Goal: Task Accomplishment & Management: Complete application form

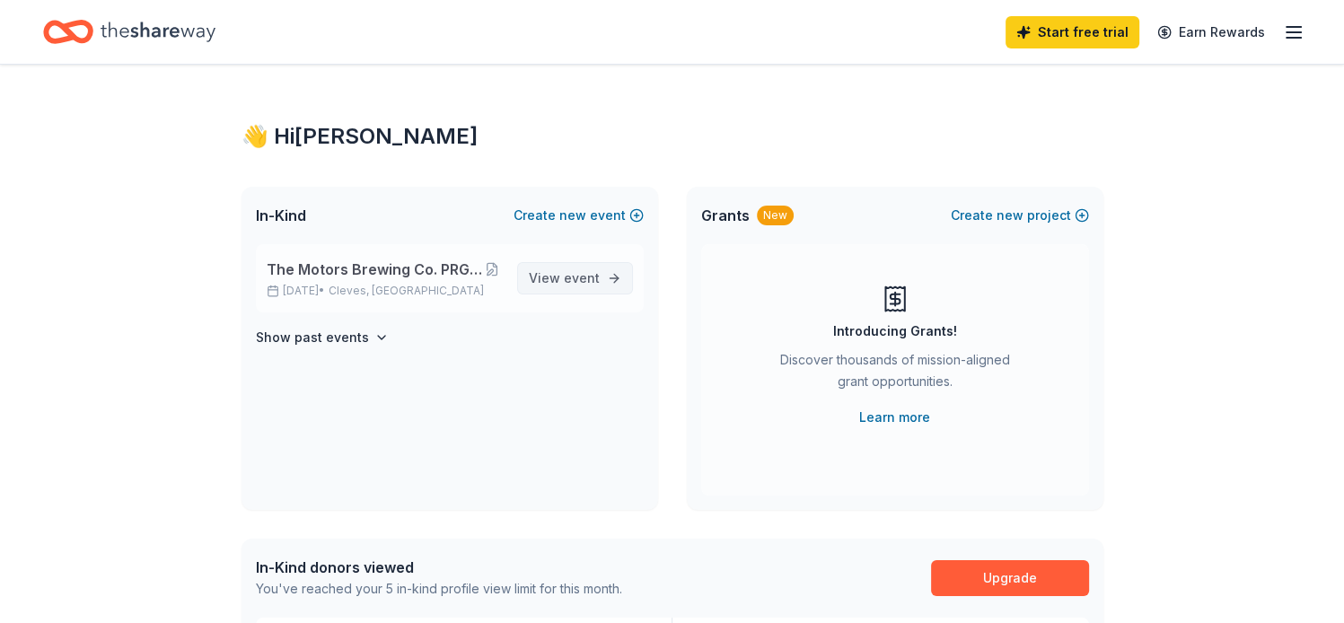
click at [559, 273] on span "View event" at bounding box center [564, 278] width 71 height 22
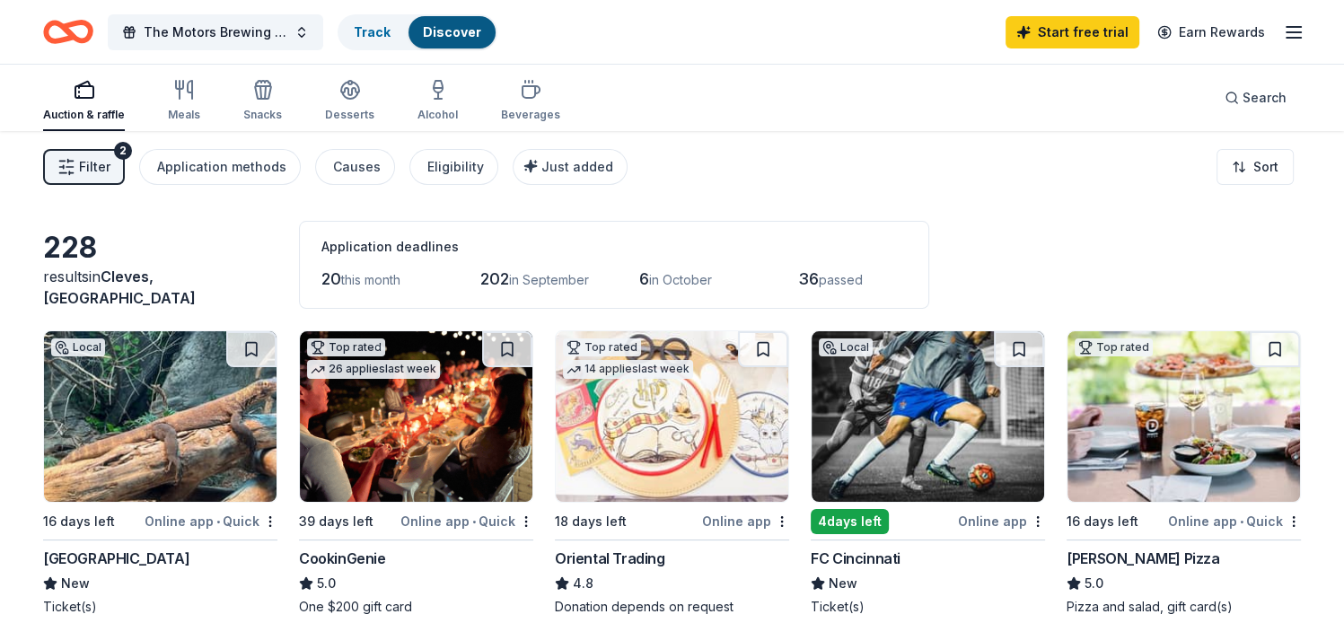
click at [122, 153] on div "2" at bounding box center [123, 151] width 18 height 18
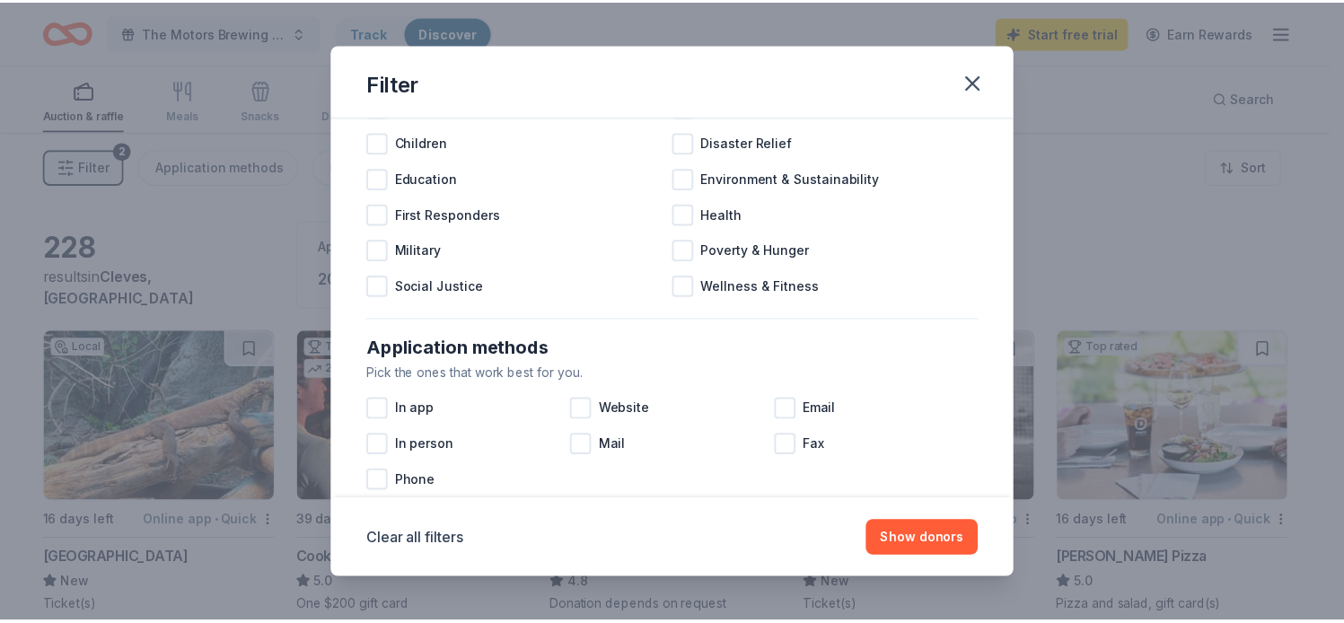
scroll to position [86, 0]
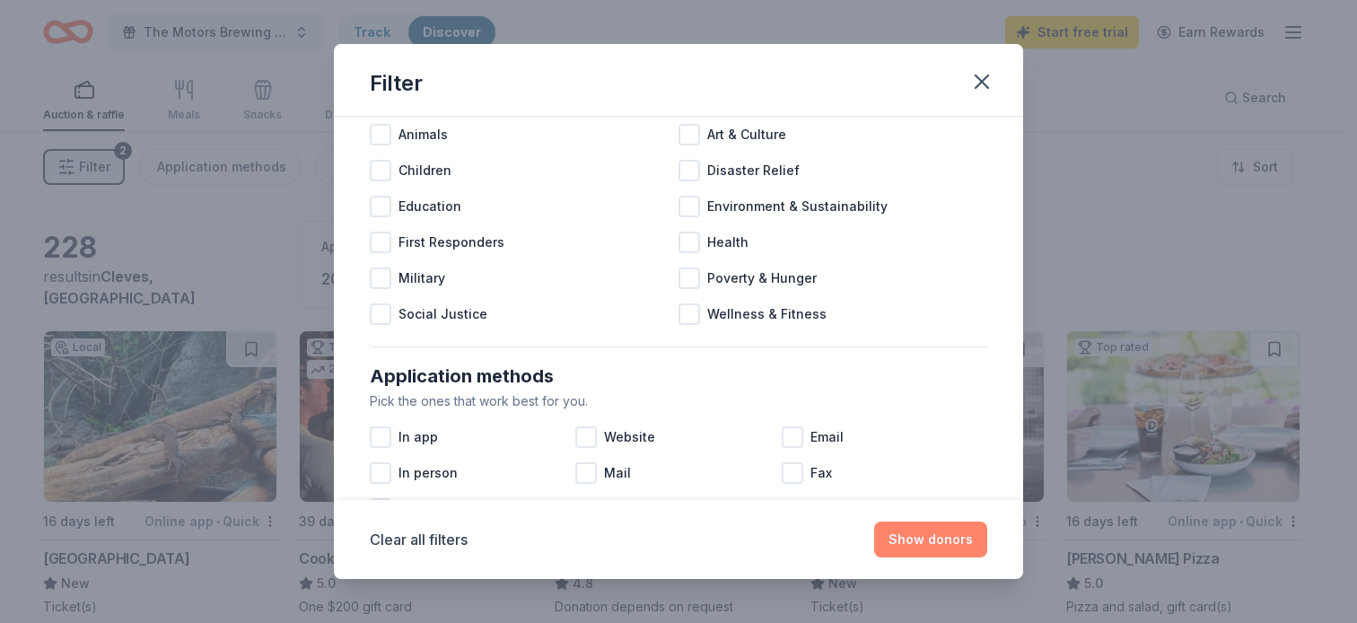
click at [914, 535] on button "Show donors" at bounding box center [930, 540] width 113 height 36
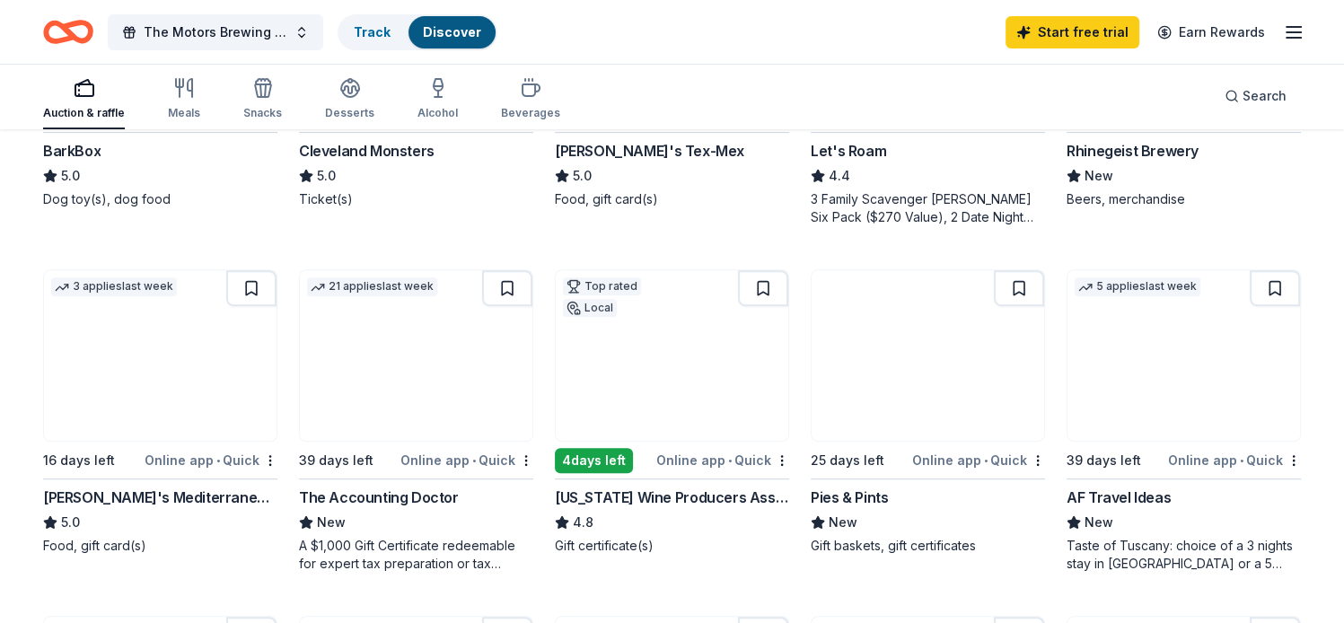
scroll to position [740, 0]
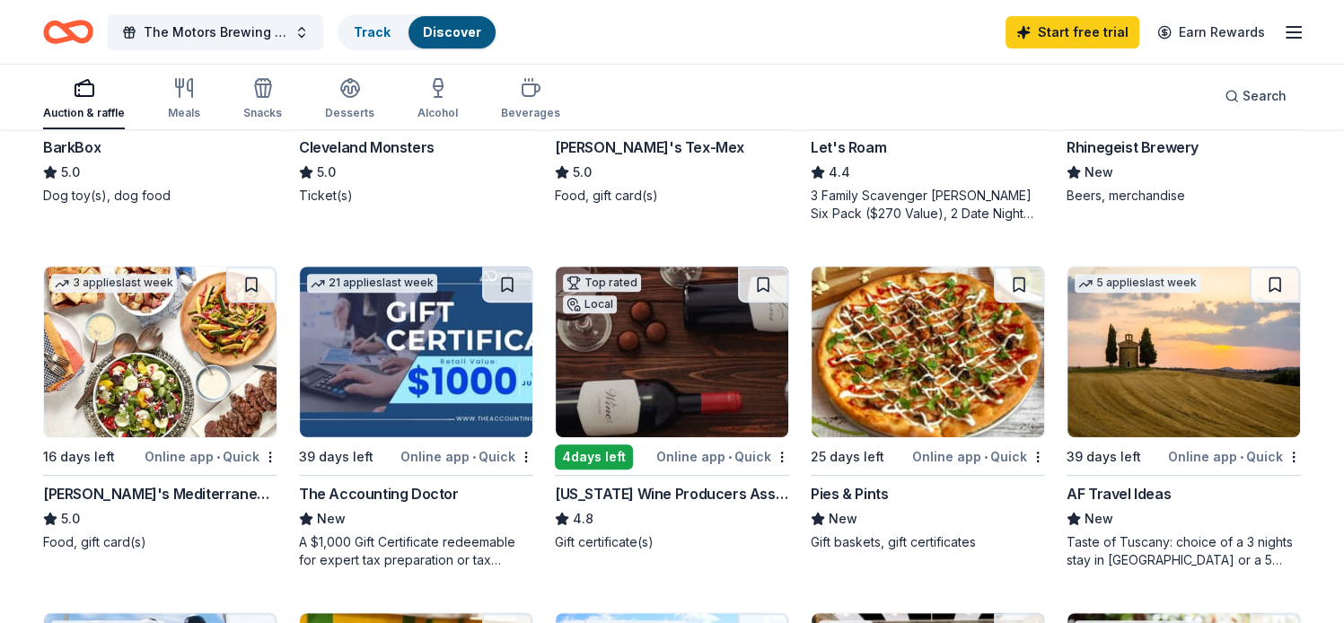
click at [943, 456] on div "Online app • Quick" at bounding box center [978, 456] width 133 height 22
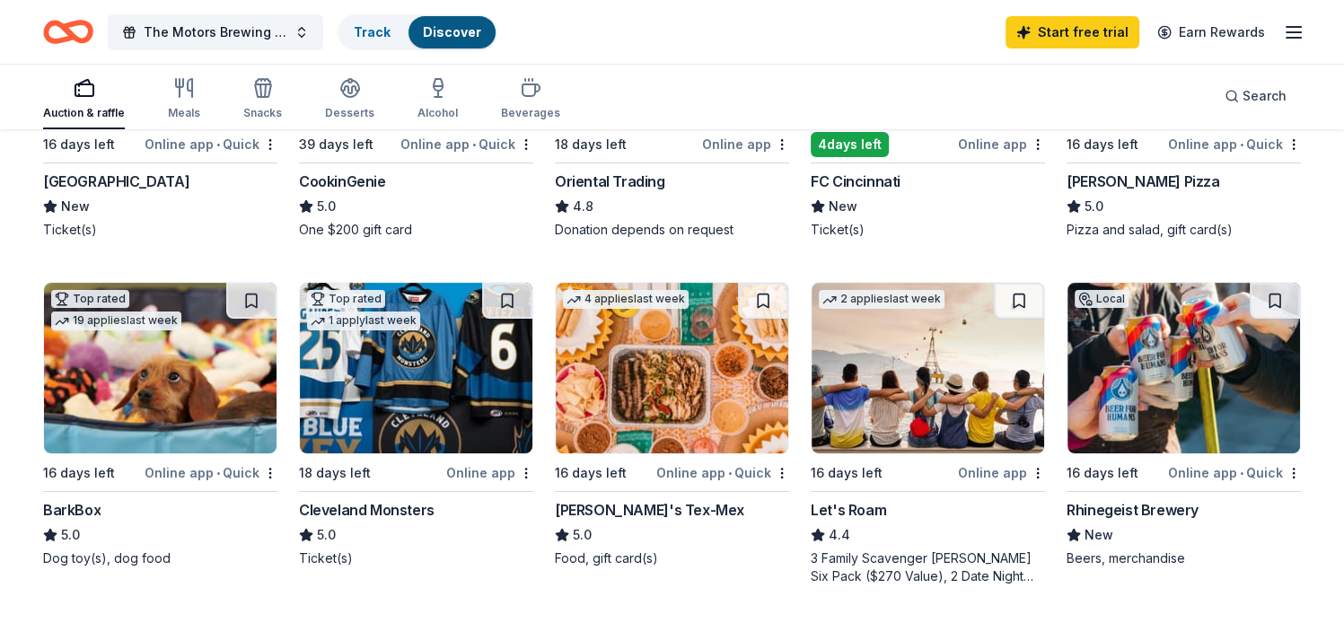
scroll to position [371, 0]
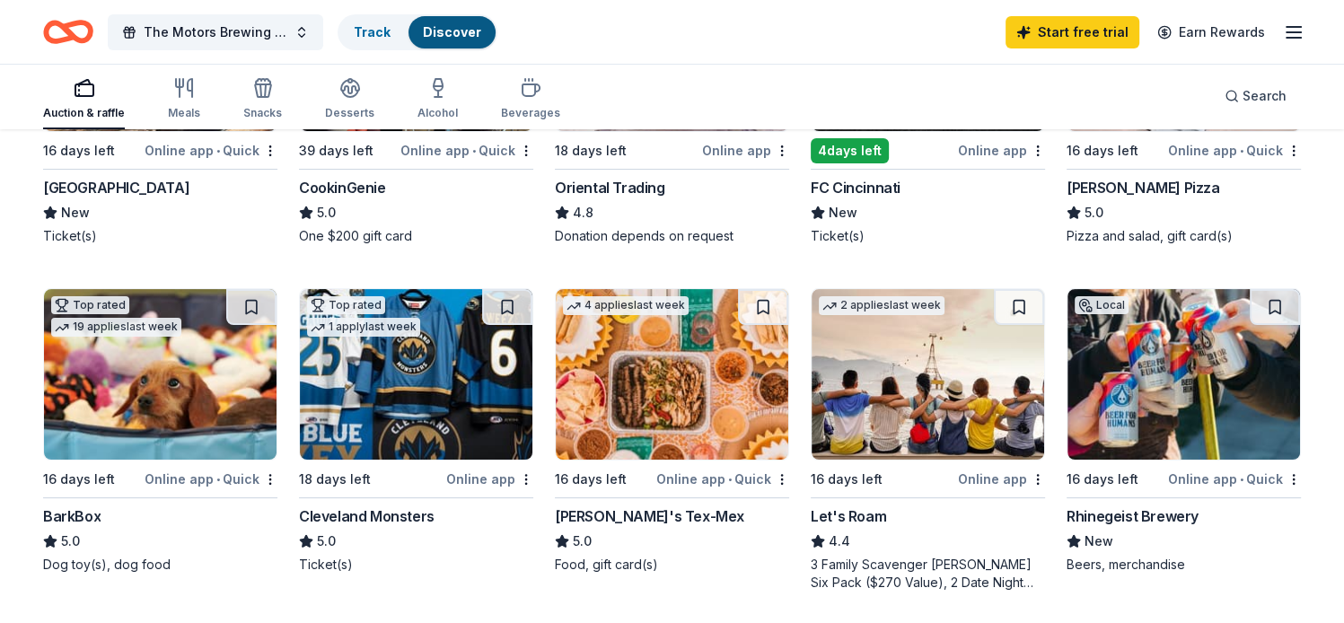
click at [856, 148] on div "4 days left" at bounding box center [850, 150] width 78 height 25
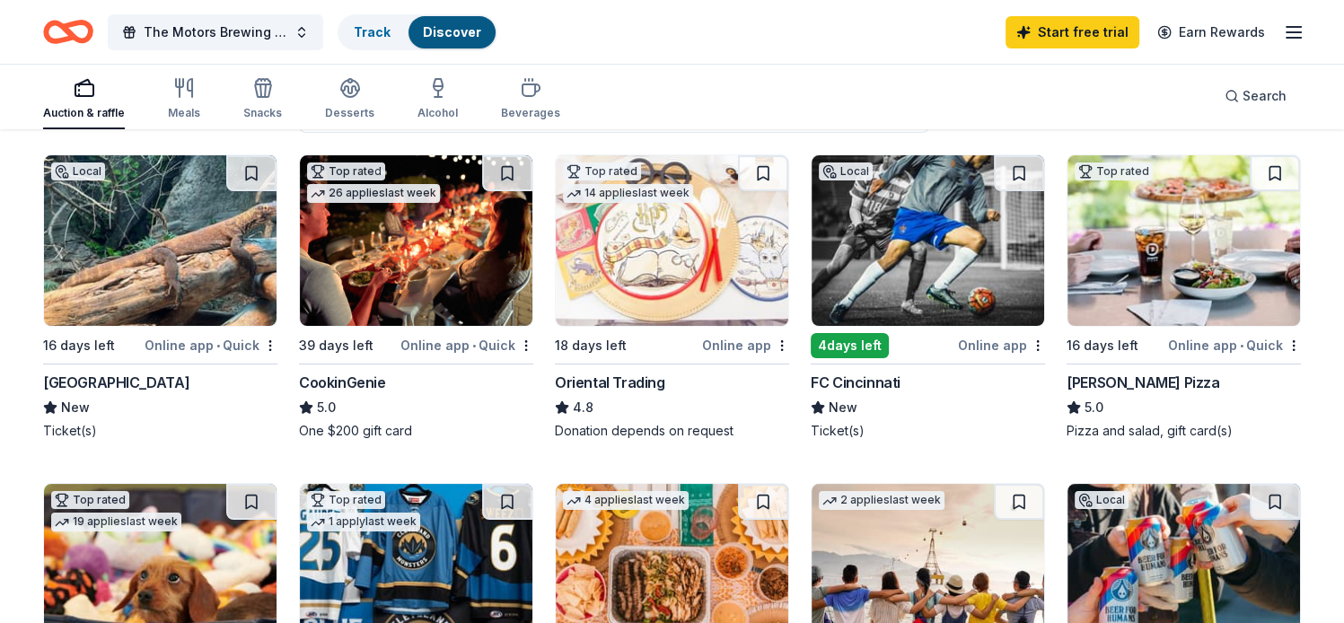
scroll to position [173, 0]
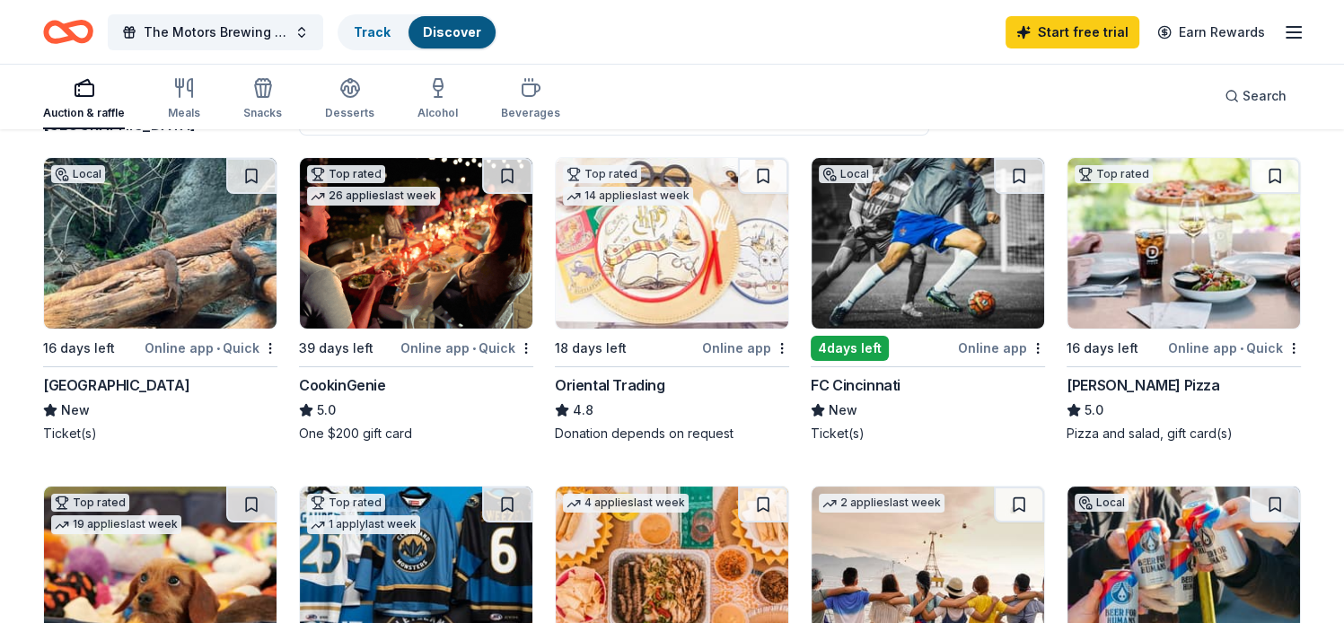
click at [348, 383] on div "CookinGenie" at bounding box center [342, 385] width 87 height 22
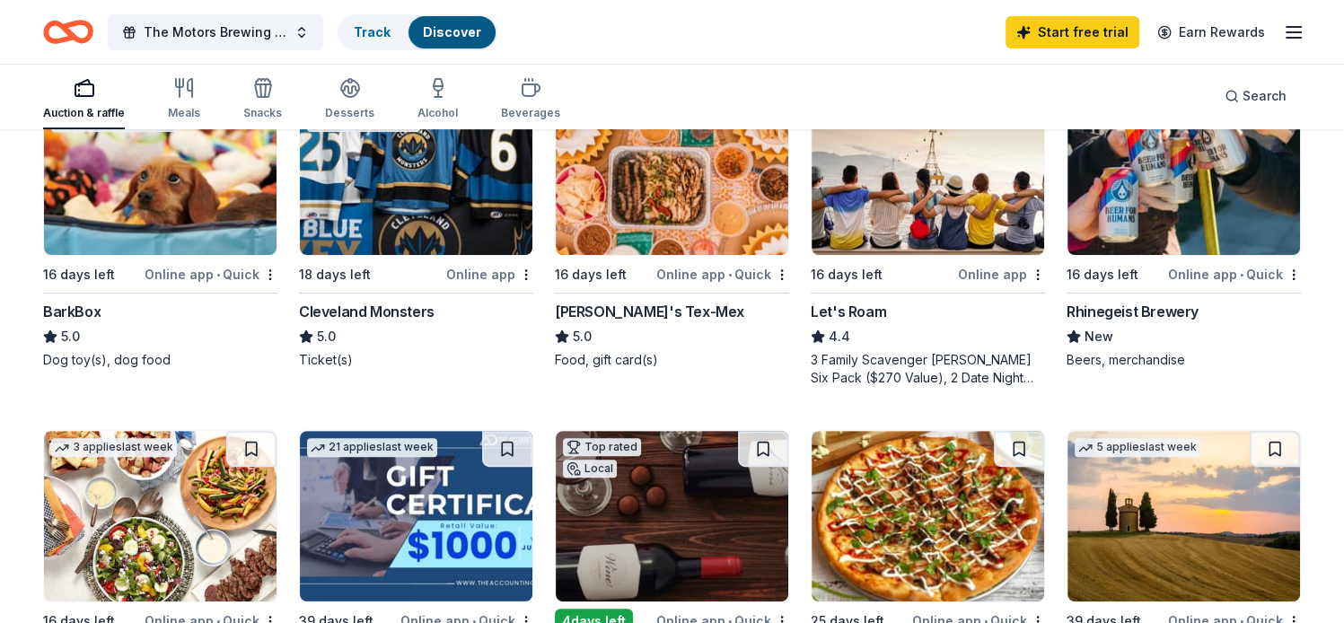
scroll to position [525, 0]
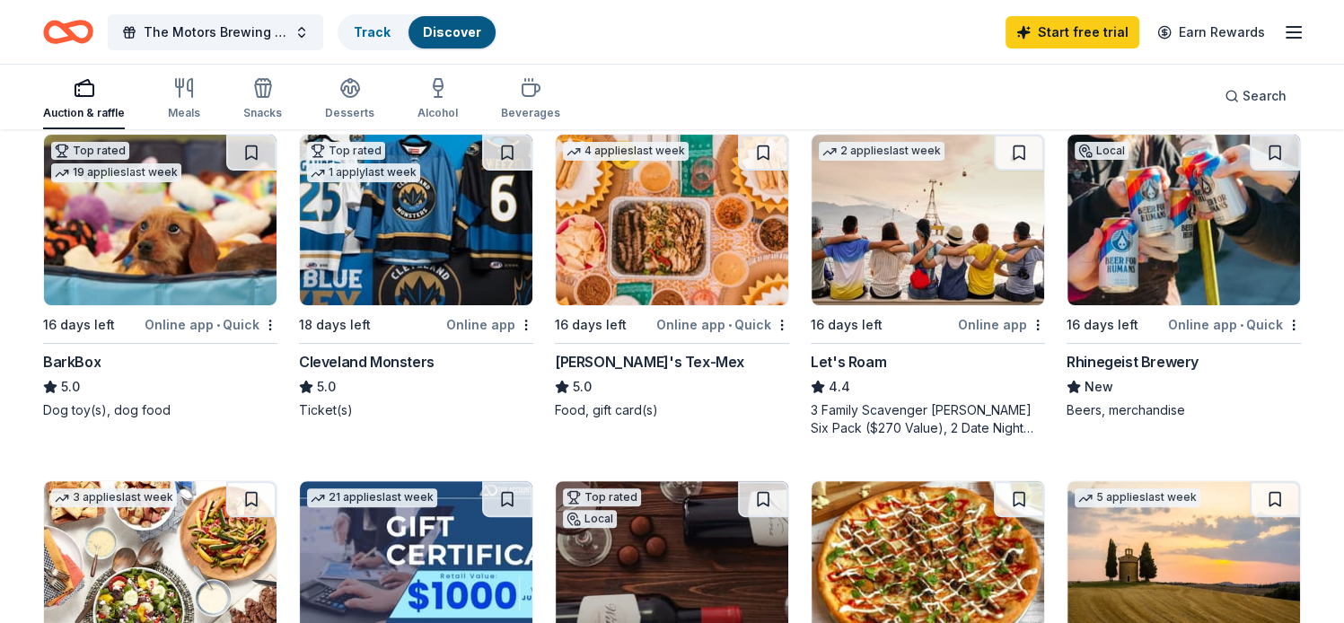
click at [607, 355] on div "Chuy's Tex-Mex" at bounding box center [649, 362] width 189 height 22
click at [384, 28] on link "Track" at bounding box center [372, 31] width 37 height 15
click at [460, 28] on link "Discover" at bounding box center [452, 31] width 58 height 15
click at [380, 24] on link "Track" at bounding box center [372, 31] width 37 height 15
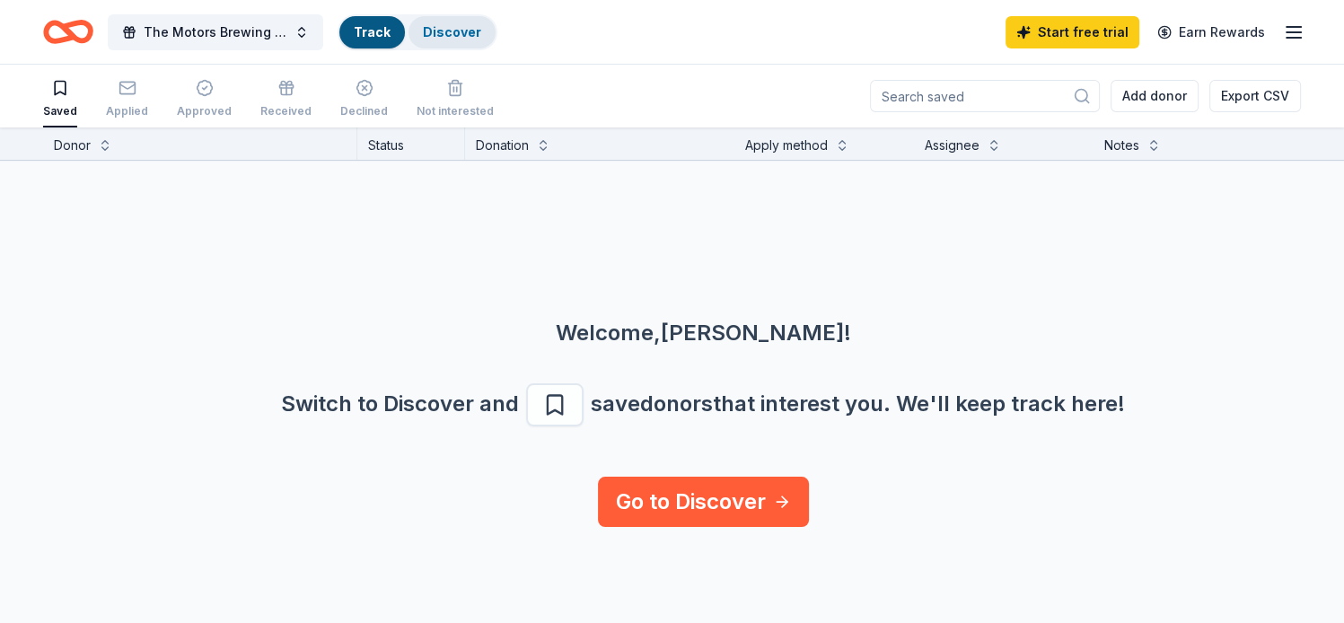
click at [447, 29] on link "Discover" at bounding box center [452, 31] width 58 height 15
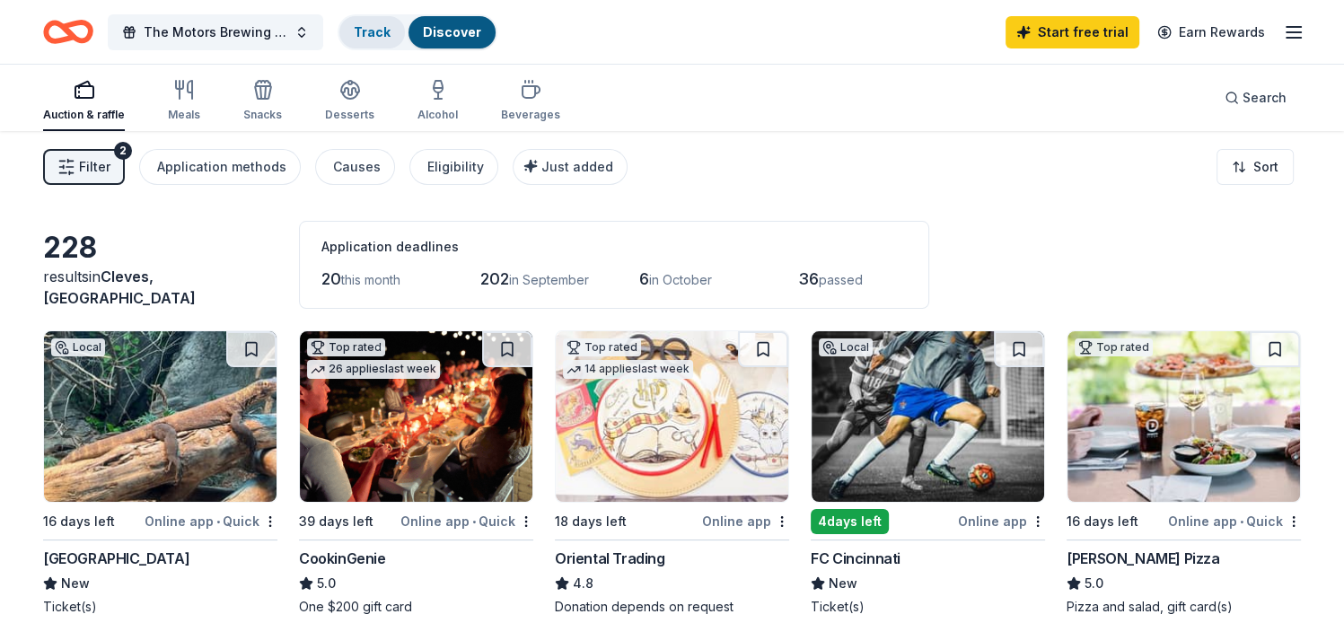
click at [352, 27] on div "Track" at bounding box center [372, 32] width 66 height 32
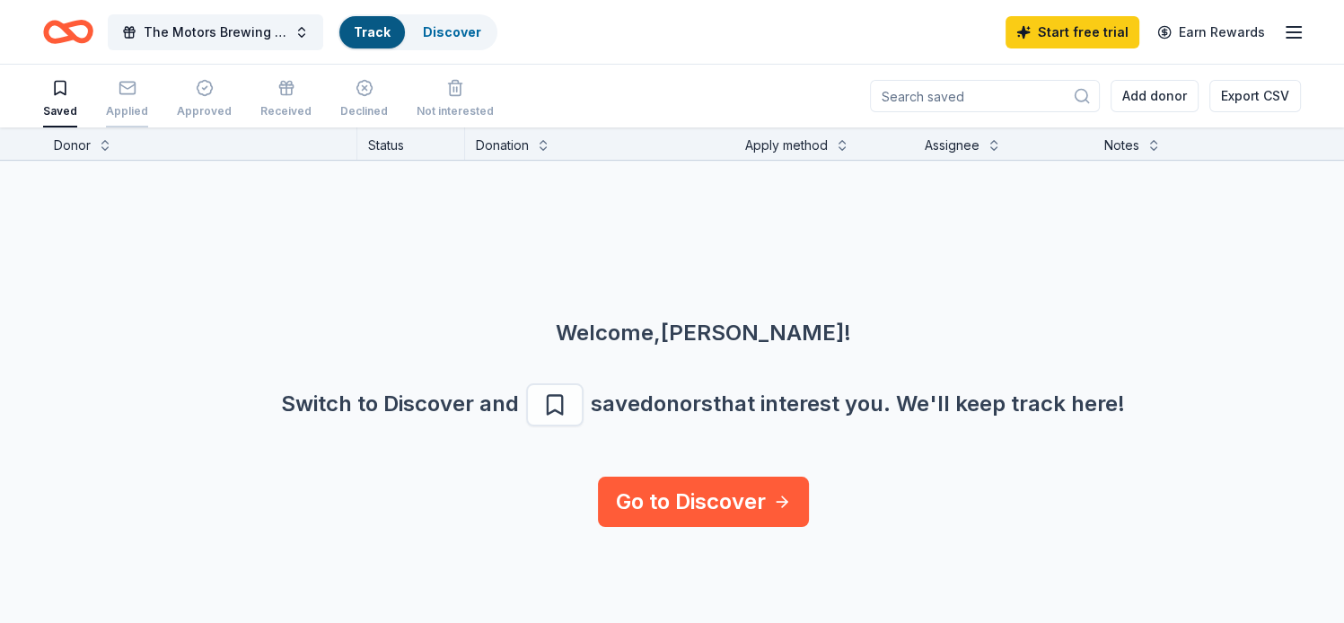
click at [118, 87] on icon "button" at bounding box center [127, 88] width 18 height 18
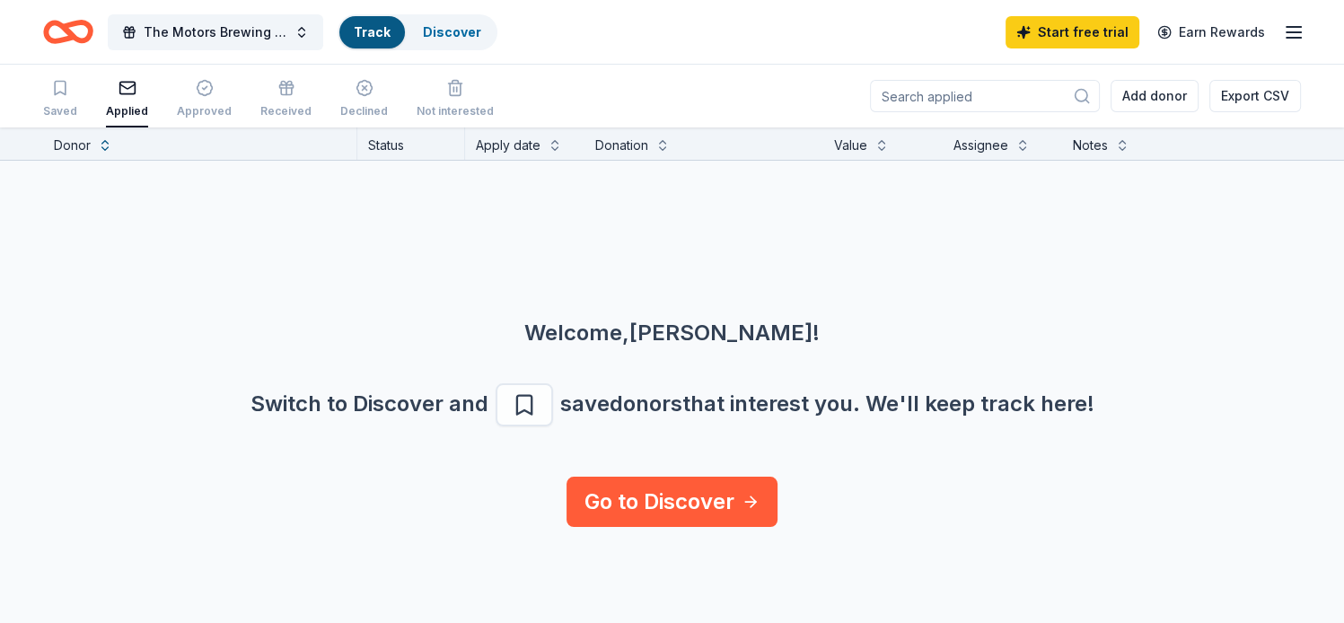
click at [122, 86] on icon "button" at bounding box center [127, 88] width 18 height 18
click at [452, 29] on link "Discover" at bounding box center [452, 31] width 58 height 15
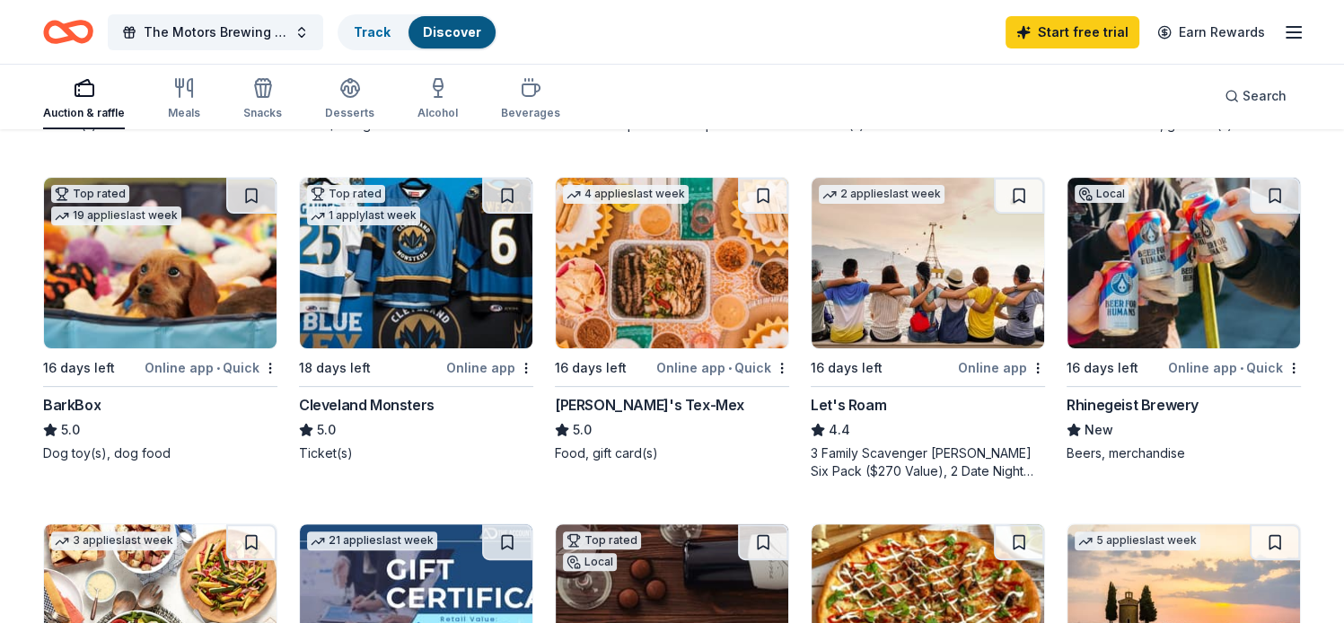
scroll to position [488, 0]
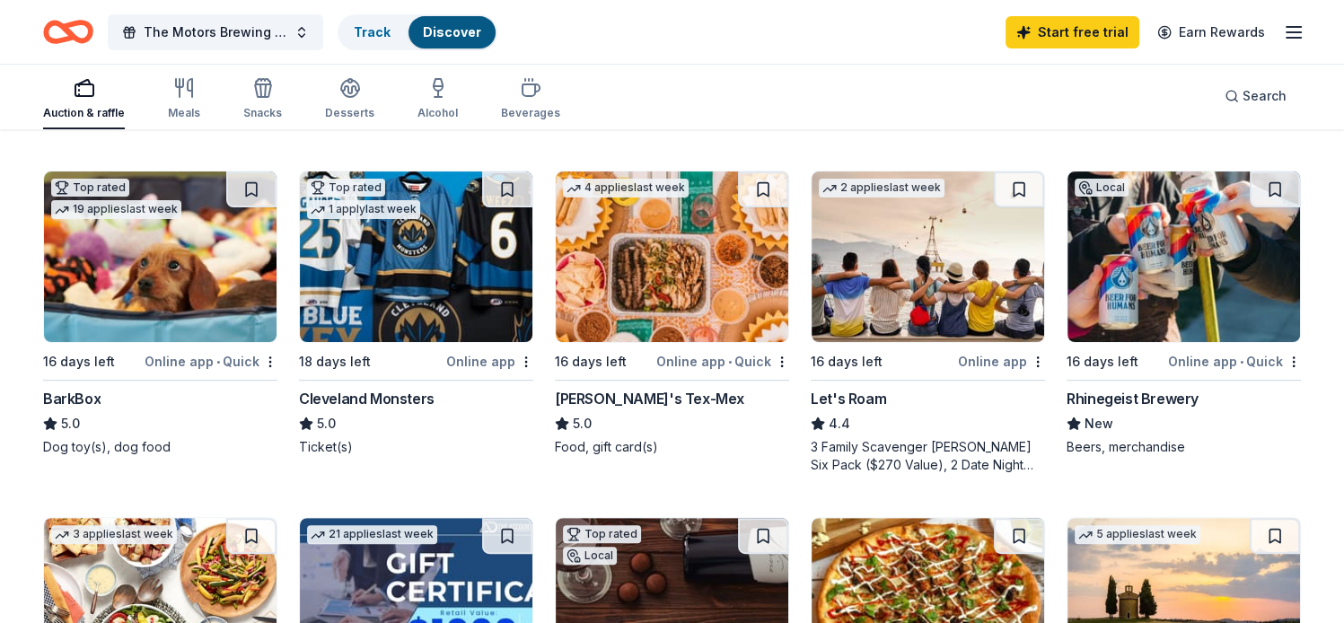
click at [600, 390] on div "Chuy's Tex-Mex" at bounding box center [649, 399] width 189 height 22
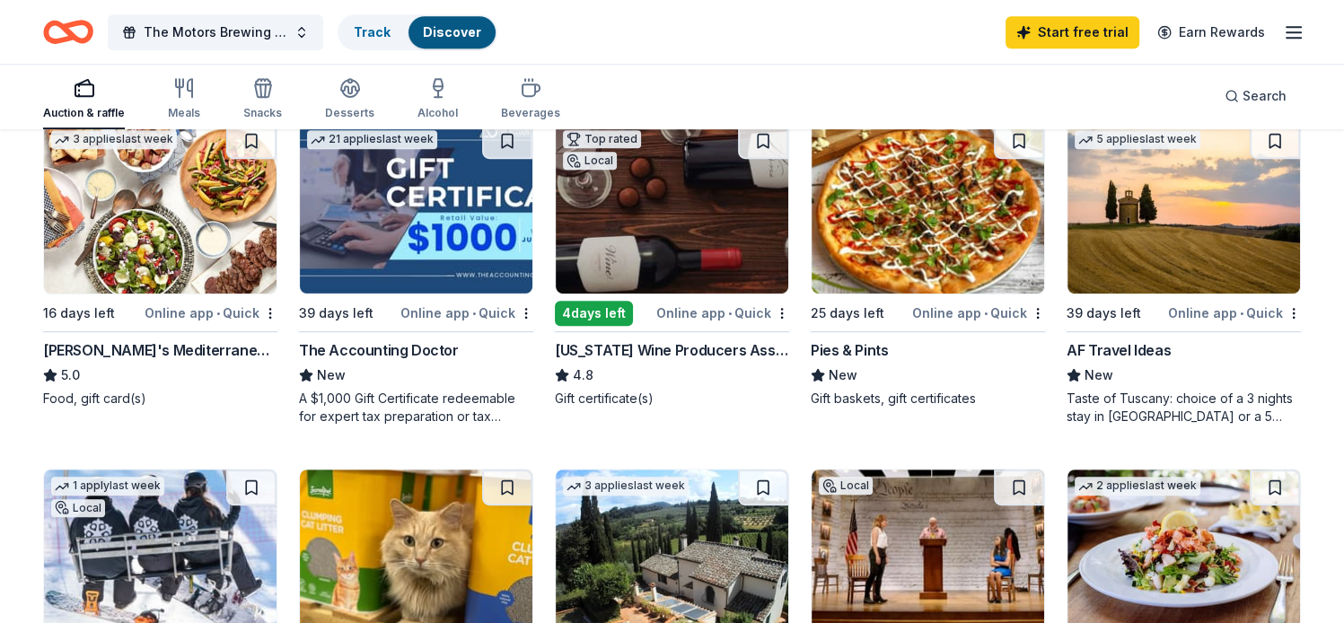
scroll to position [873, 0]
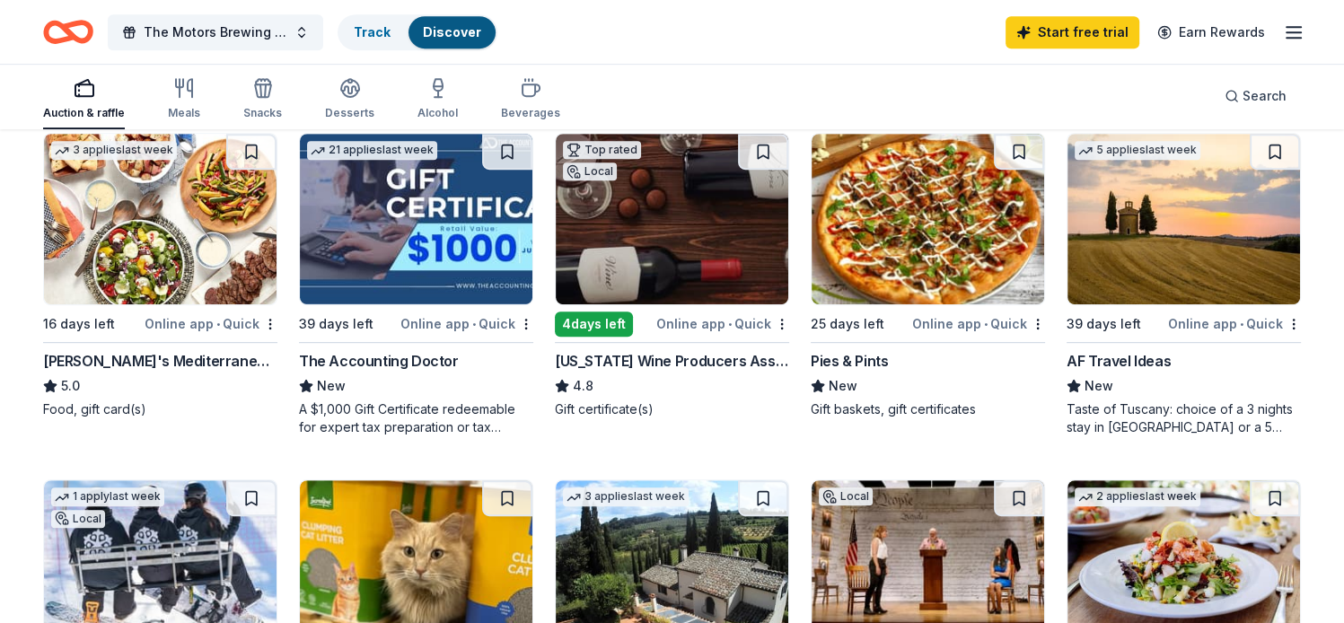
click at [237, 321] on div "Online app • Quick" at bounding box center [211, 323] width 133 height 22
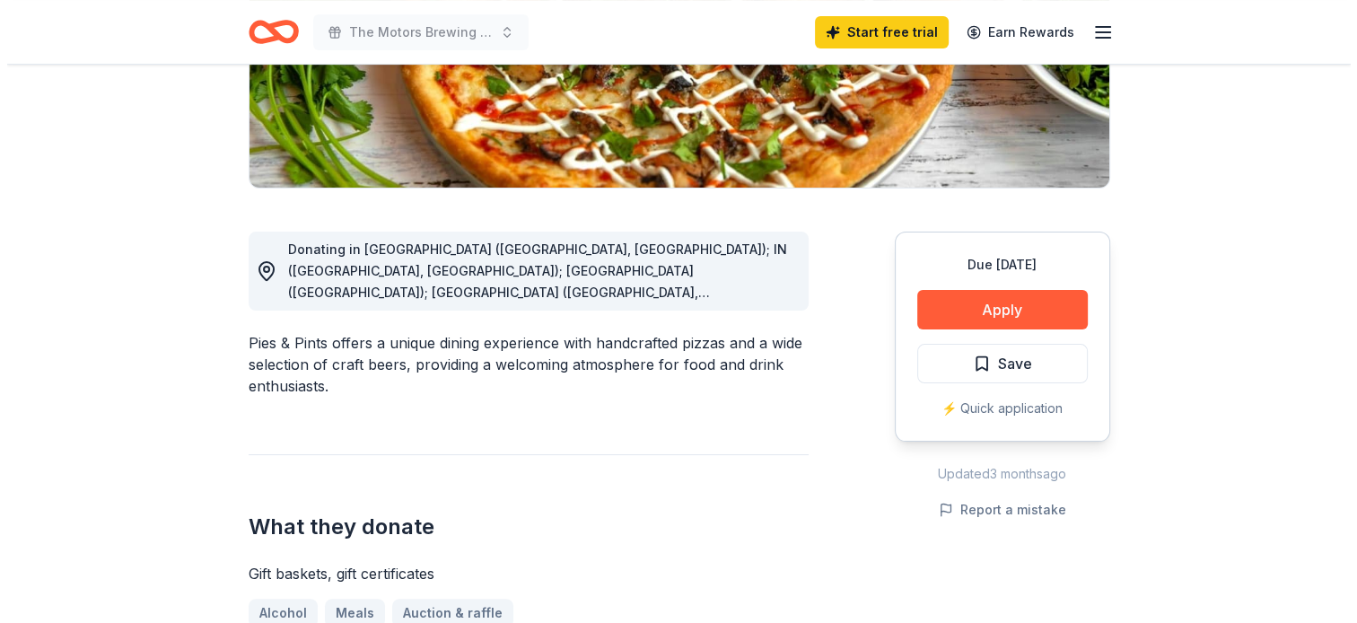
scroll to position [354, 0]
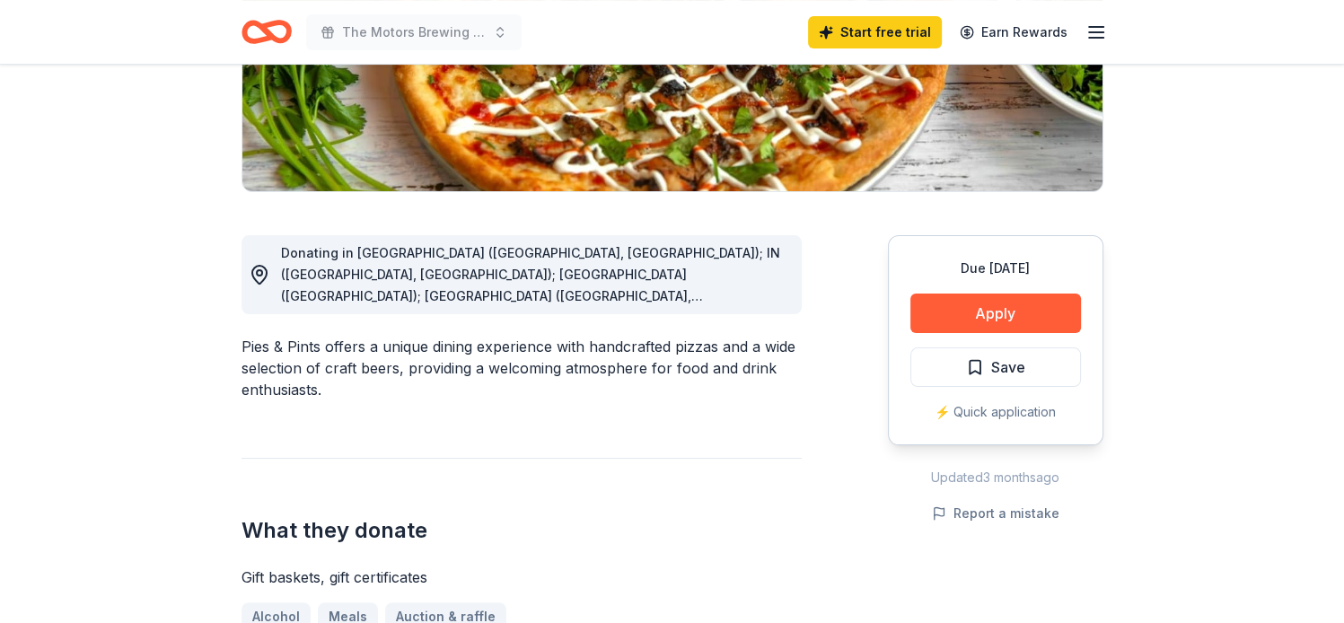
click at [986, 309] on button "Apply" at bounding box center [995, 313] width 171 height 39
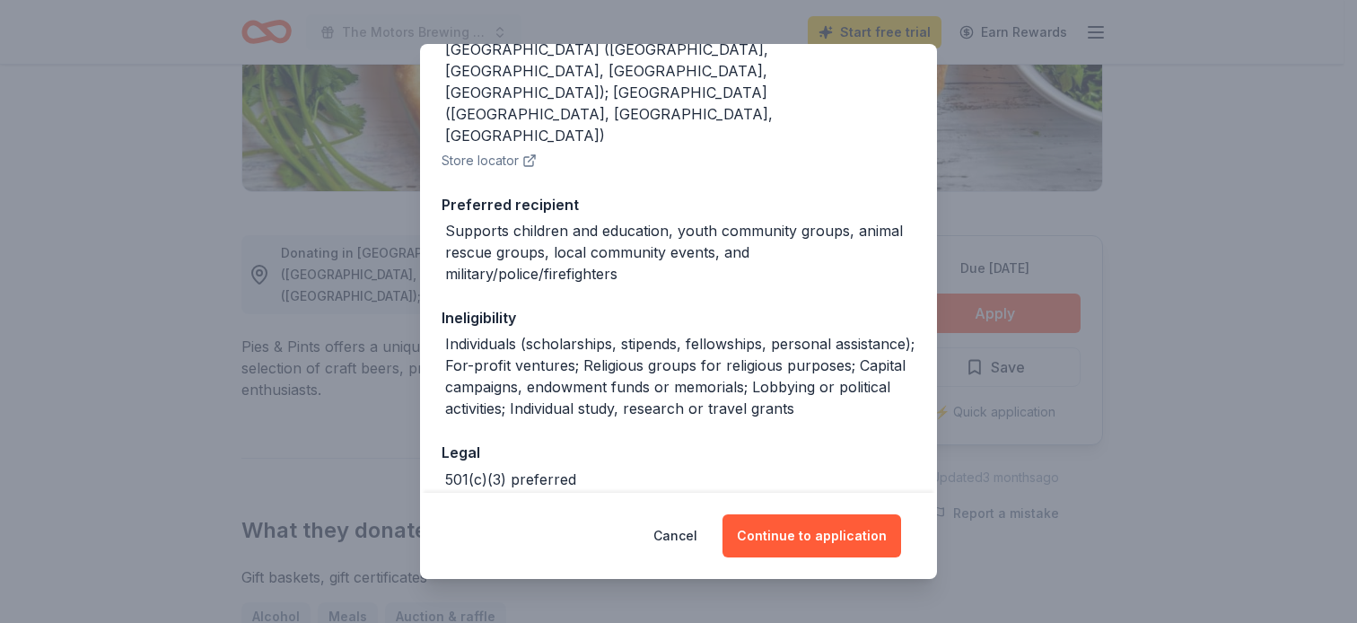
scroll to position [320, 0]
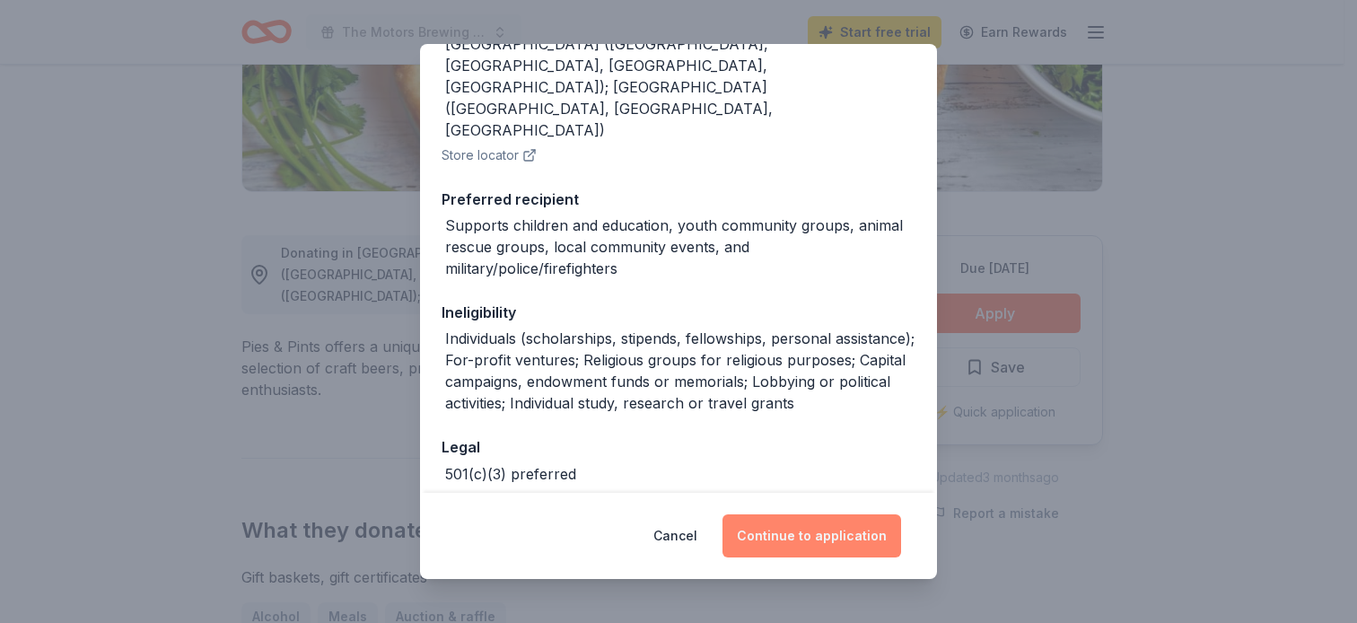
click at [808, 535] on button "Continue to application" at bounding box center [812, 535] width 179 height 43
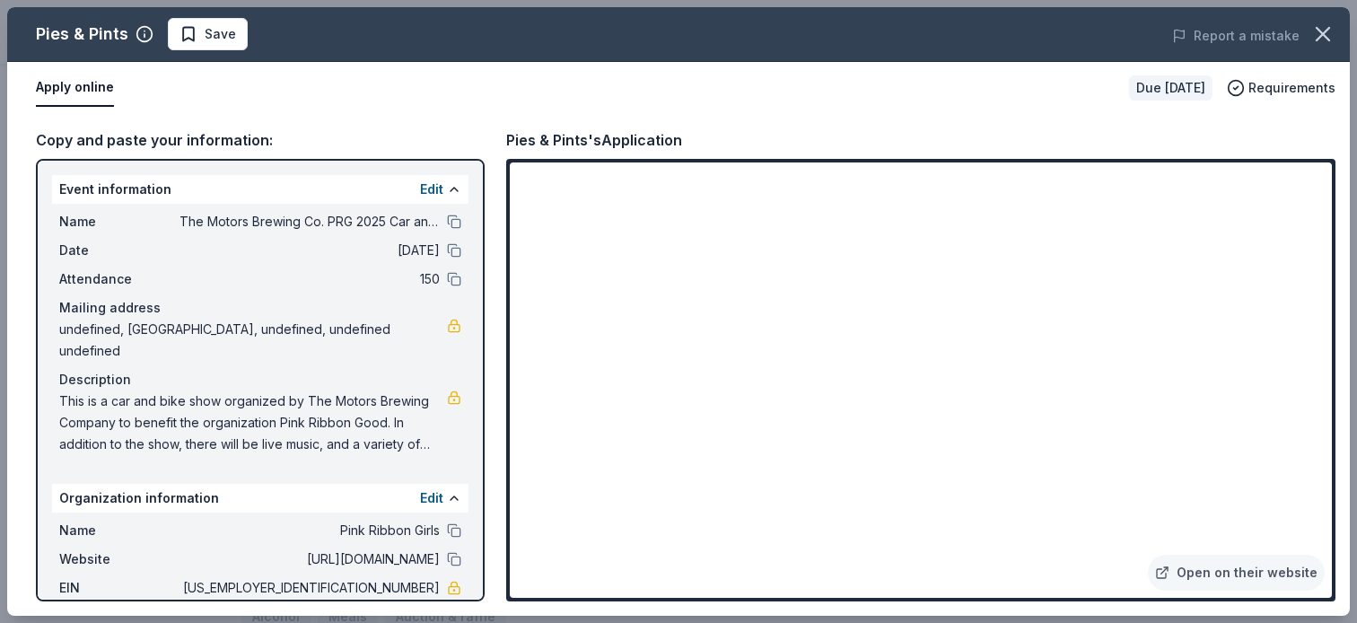
click at [369, 36] on div "Pies & Pints Save" at bounding box center [410, 34] width 806 height 32
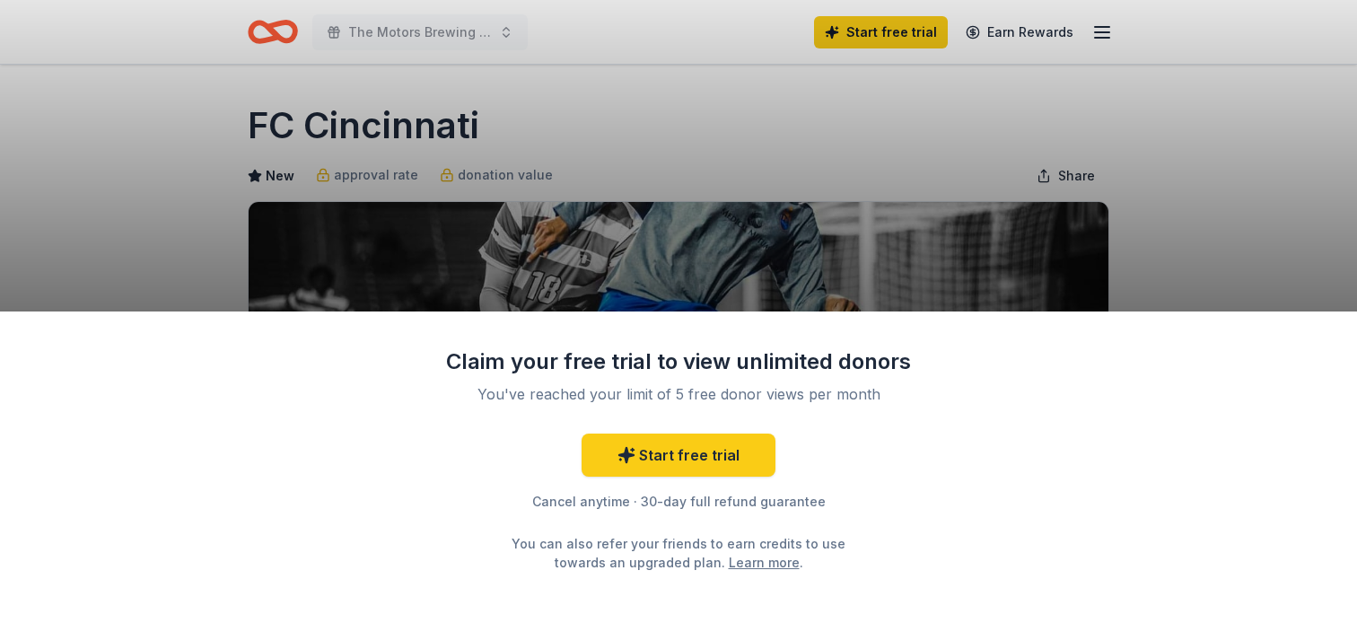
click at [1228, 119] on div "Claim your free trial to view unlimited donors You've reached your limit of 5 f…" at bounding box center [678, 311] width 1357 height 623
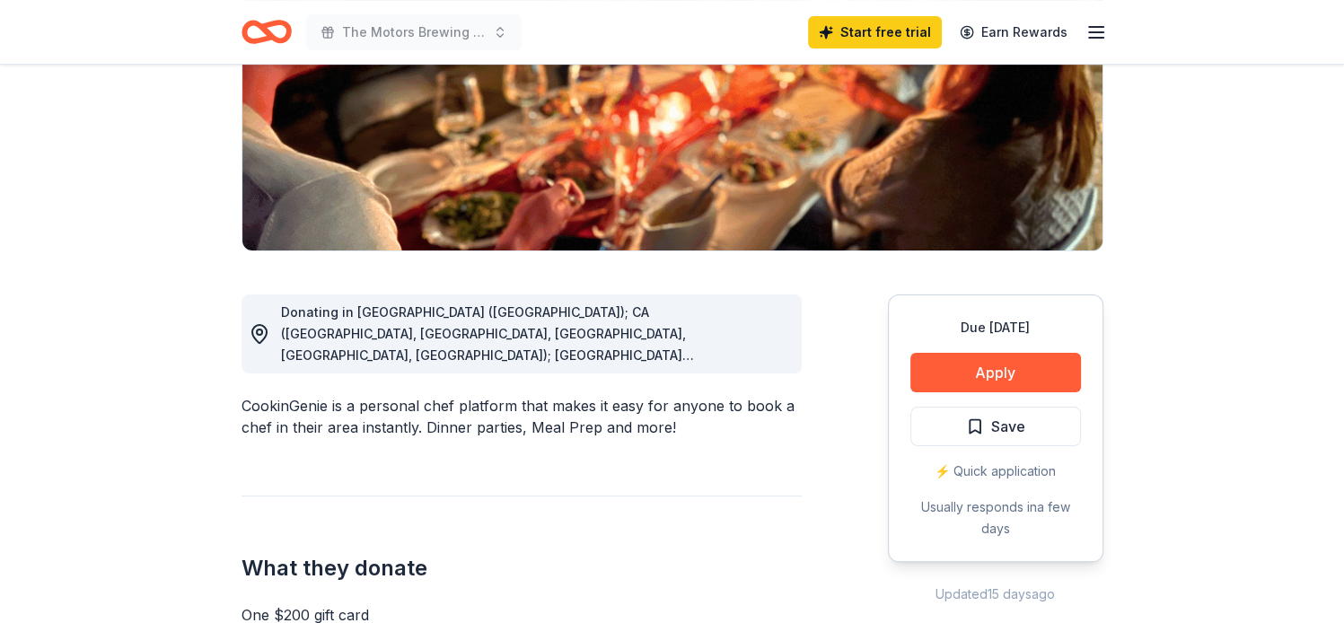
scroll to position [291, 0]
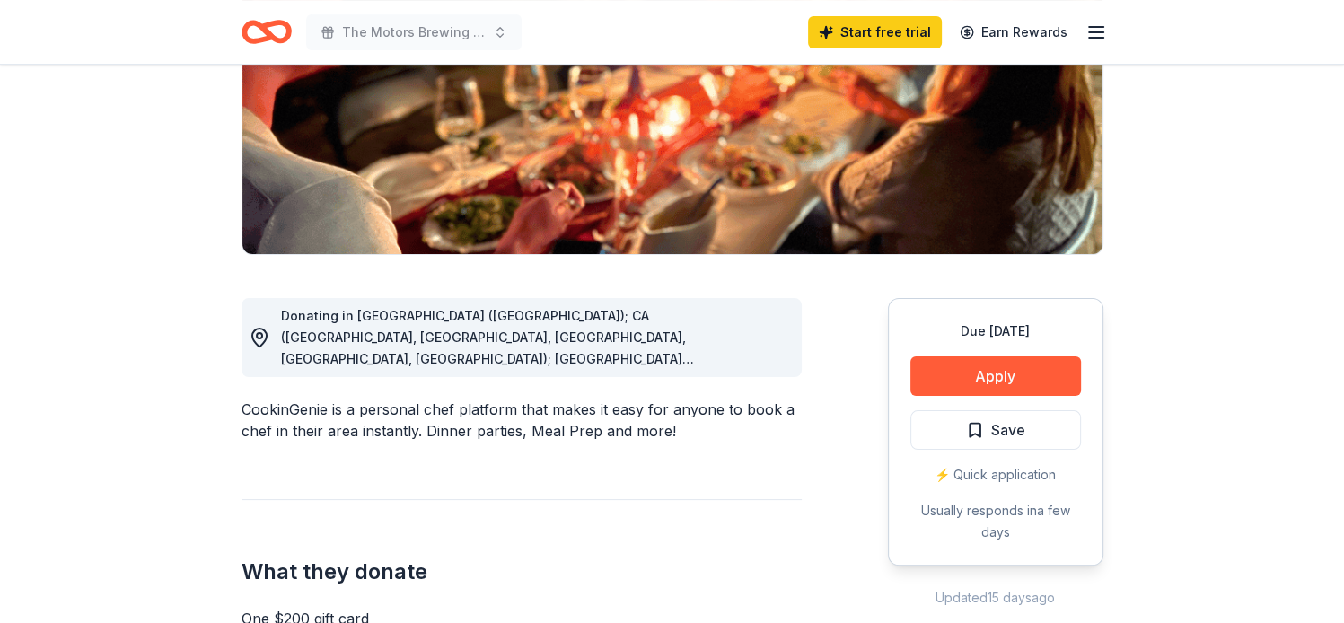
click at [744, 359] on span "Donating in AZ (Maricopa County); CA (Los Angeles County, Riverside County, San…" at bounding box center [519, 531] width 476 height 446
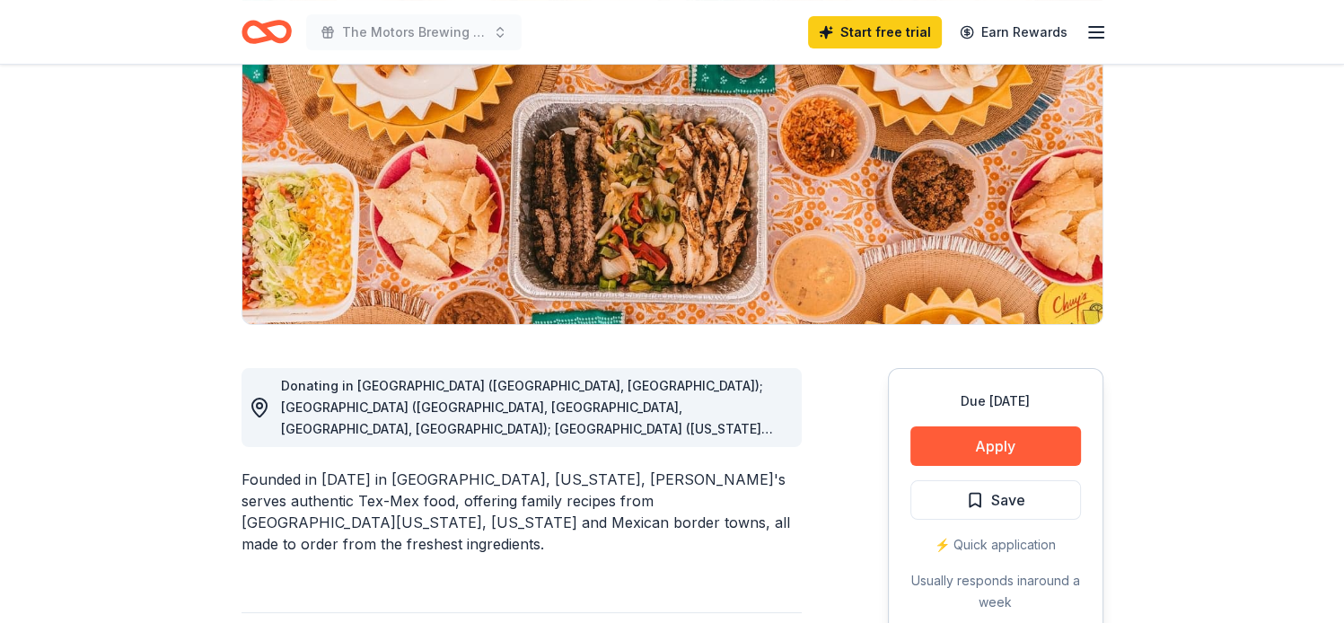
scroll to position [345, 0]
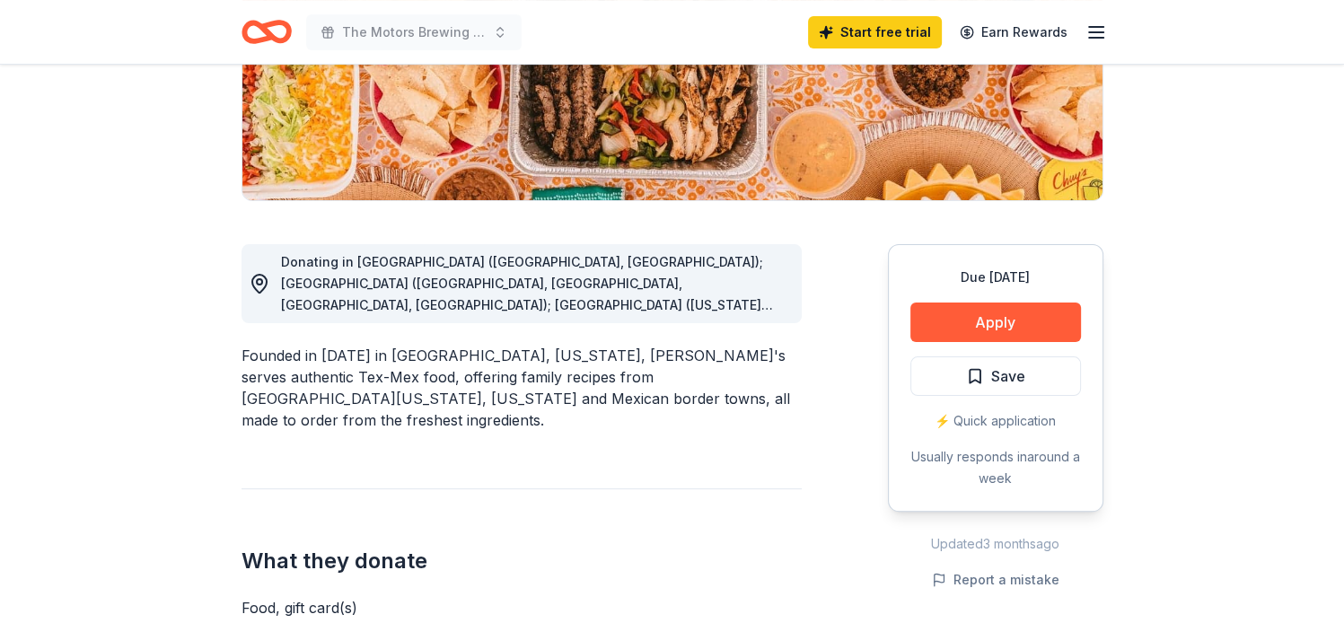
click at [250, 279] on icon at bounding box center [260, 284] width 22 height 22
click at [257, 280] on circle at bounding box center [259, 281] width 5 height 5
click at [719, 303] on span "Donating in [GEOGRAPHIC_DATA] ([GEOGRAPHIC_DATA], [GEOGRAPHIC_DATA]); [GEOGRAPH…" at bounding box center [533, 466] width 504 height 425
click at [719, 303] on span "Donating in AL (Birmingham, Huntsville); AR (Fayetteville, Little Rock, North L…" at bounding box center [533, 466] width 504 height 425
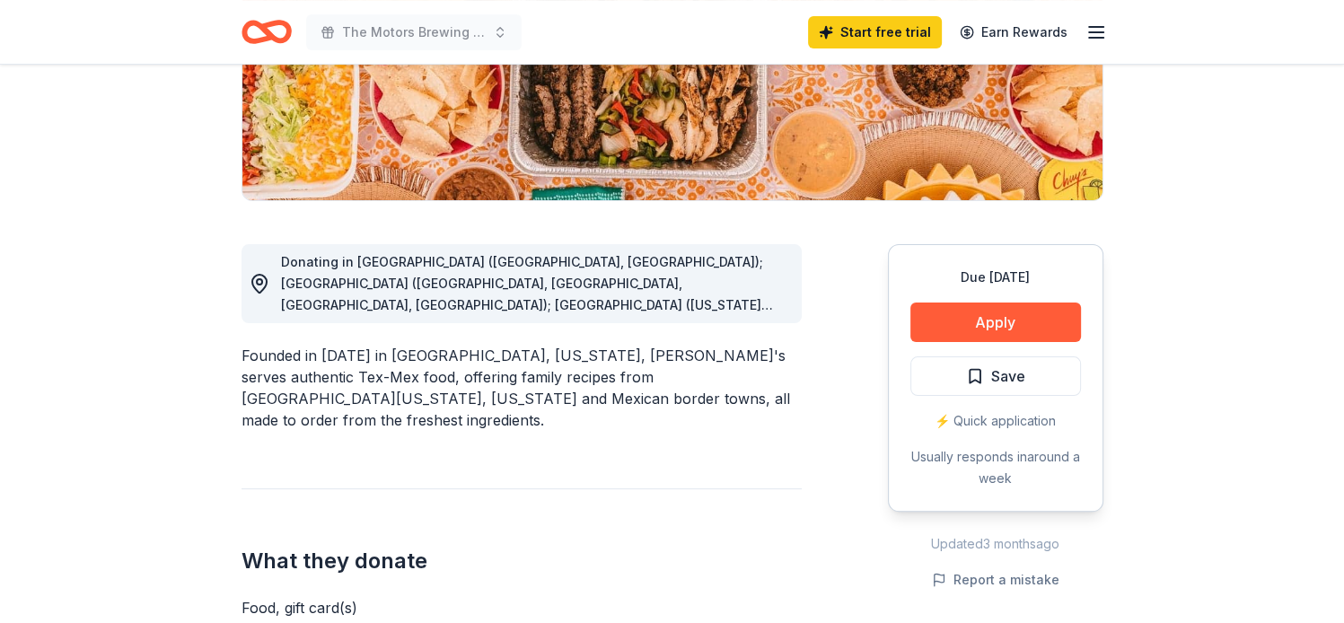
click at [719, 303] on span "Donating in AL (Birmingham, Huntsville); AR (Fayetteville, Little Rock, North L…" at bounding box center [533, 466] width 504 height 425
click at [261, 283] on circle at bounding box center [259, 281] width 5 height 5
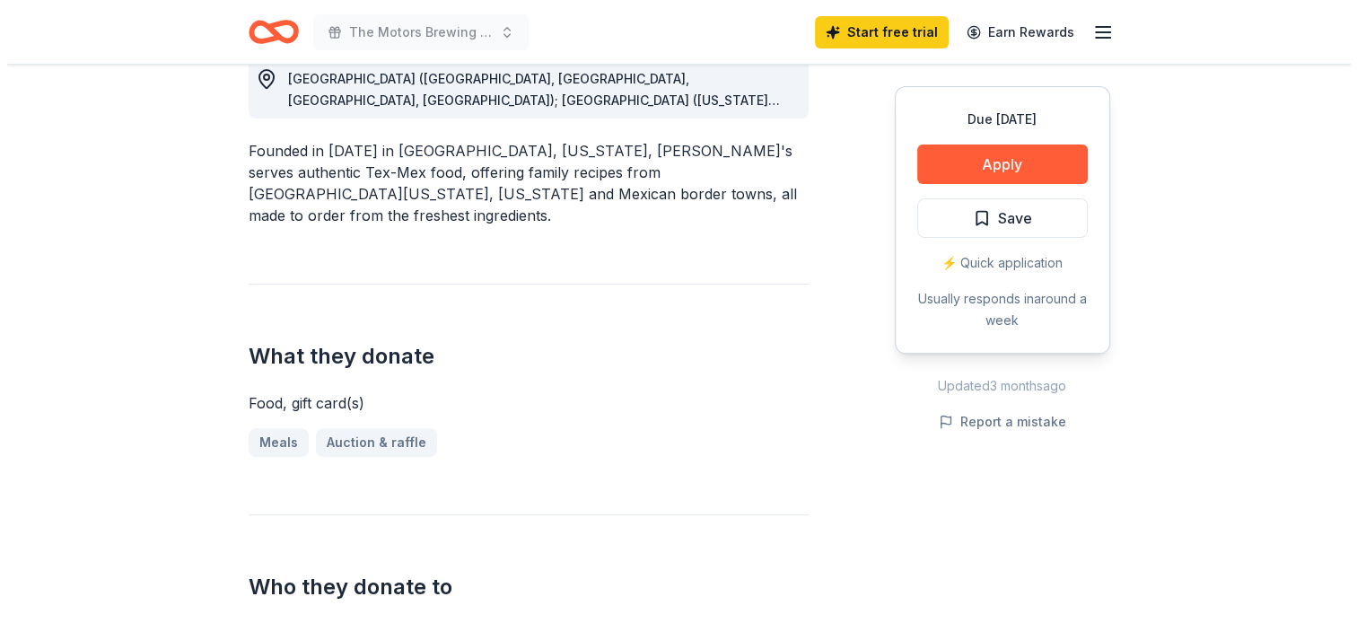
scroll to position [531, 0]
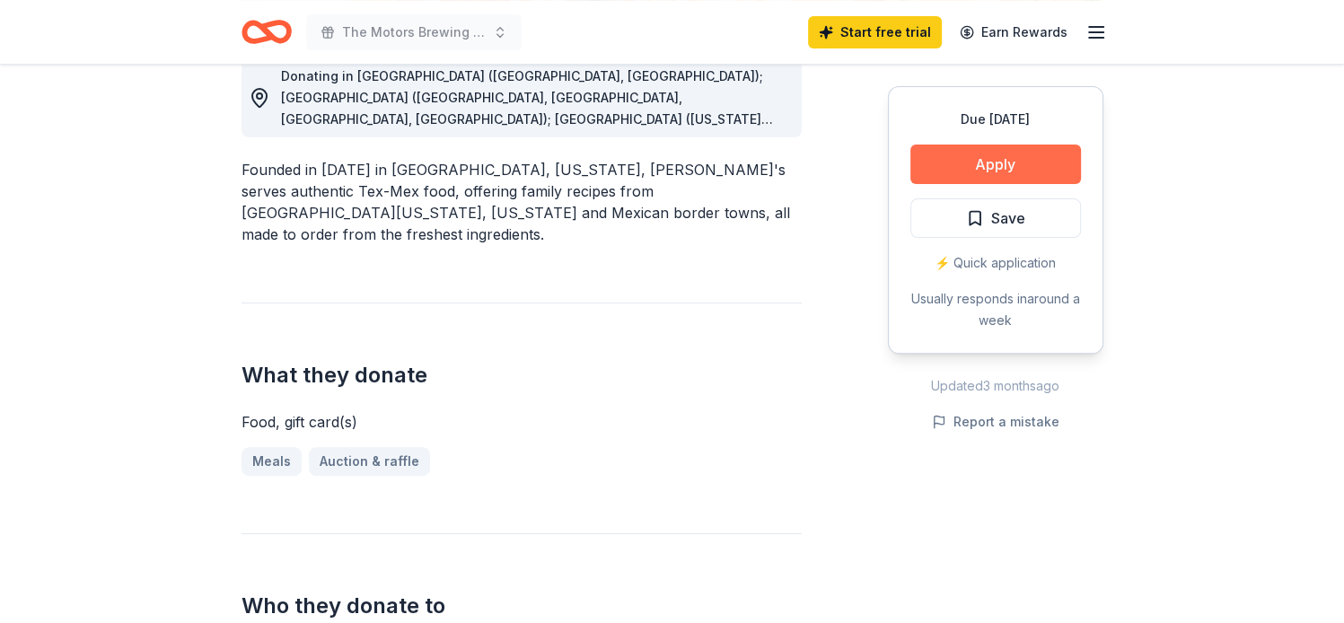
click at [998, 162] on button "Apply" at bounding box center [995, 164] width 171 height 39
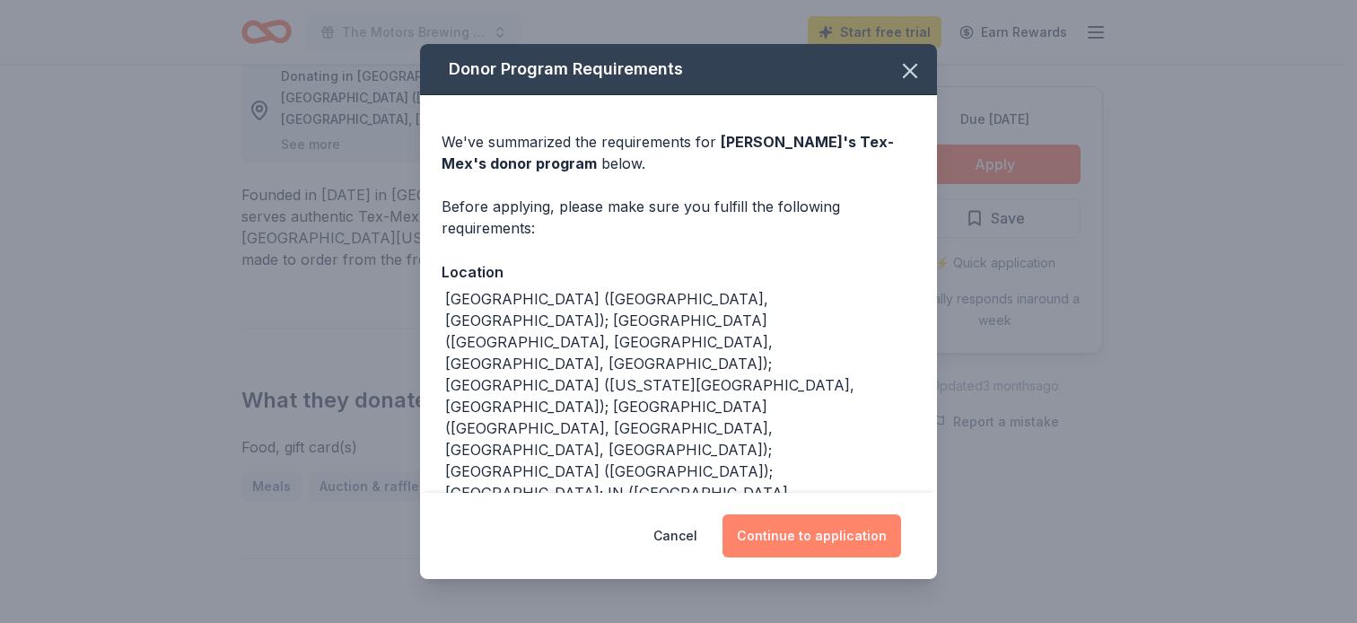
click at [790, 536] on button "Continue to application" at bounding box center [812, 535] width 179 height 43
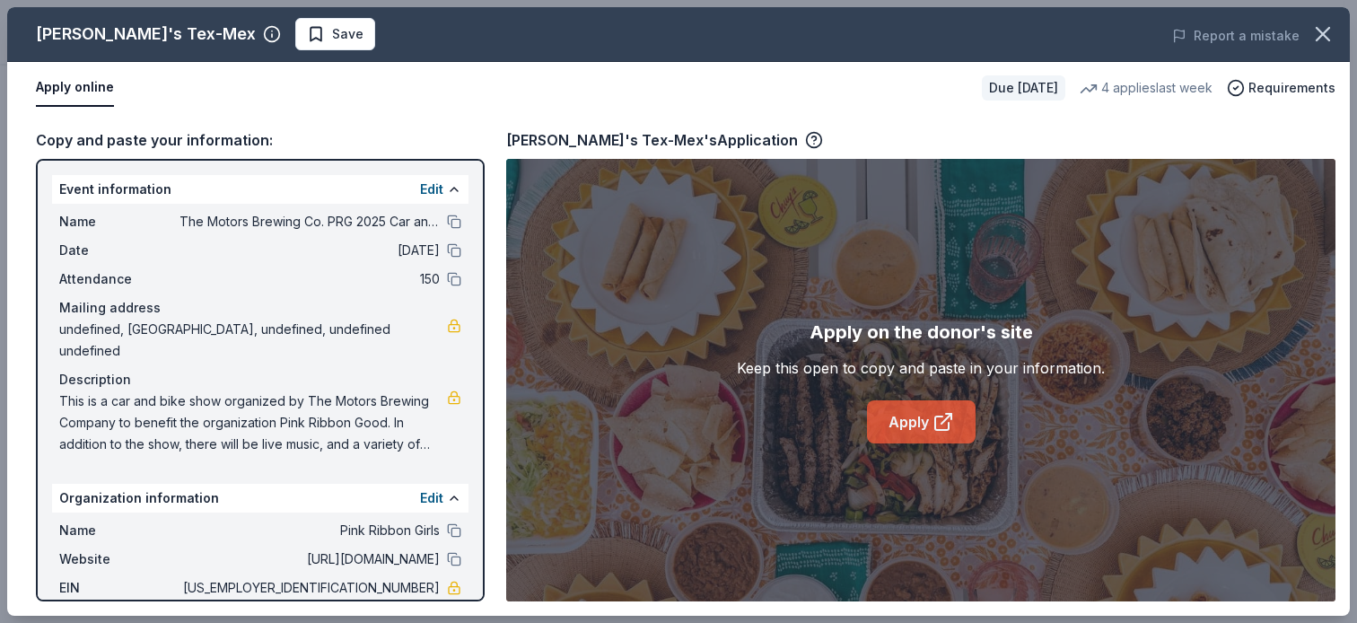
click at [912, 426] on link "Apply" at bounding box center [921, 421] width 109 height 43
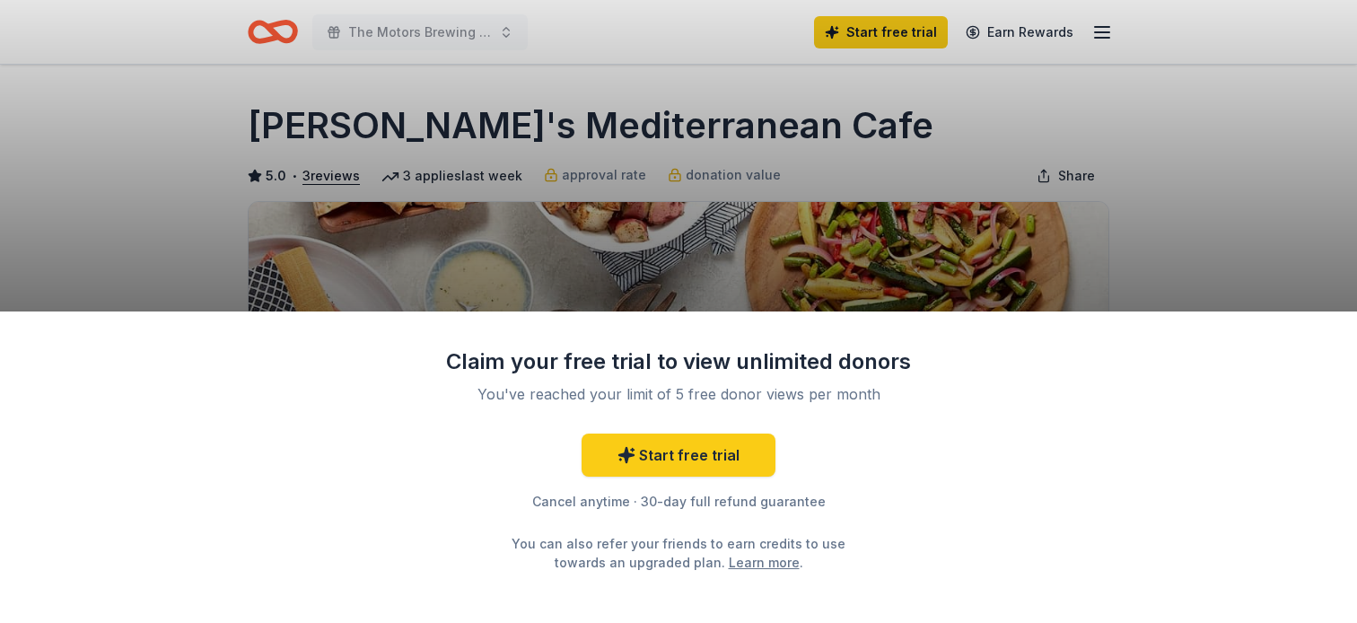
click at [1234, 261] on div "Claim your free trial to view unlimited donors You've reached your limit of 5 f…" at bounding box center [678, 311] width 1357 height 623
